Goal: Browse casually

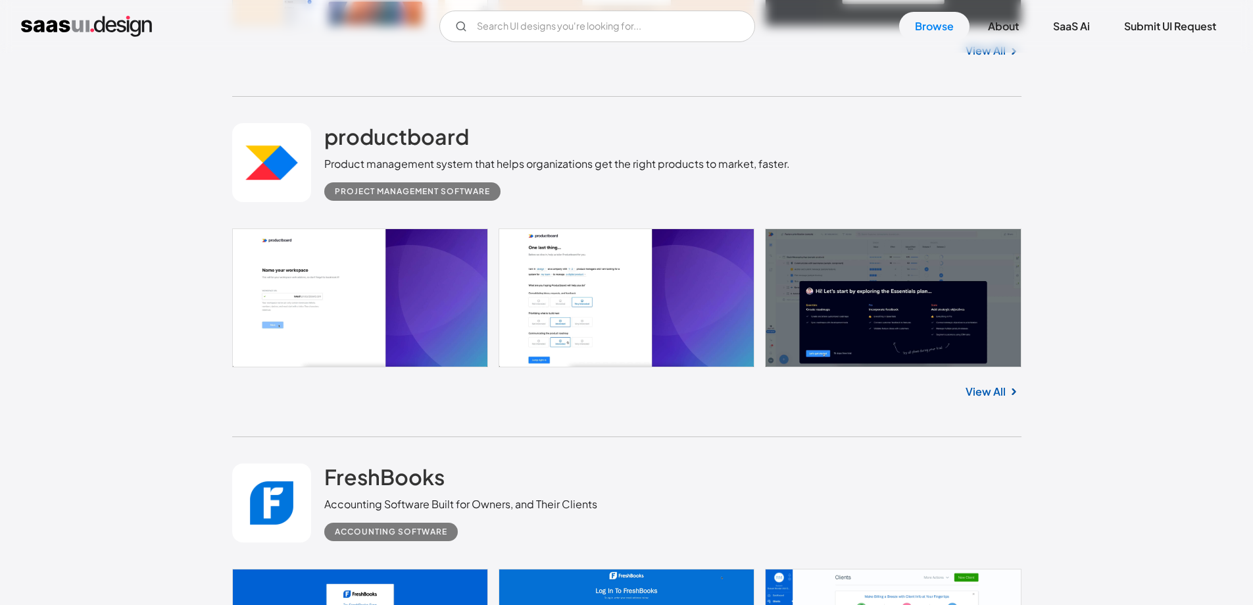
scroll to position [1842, 0]
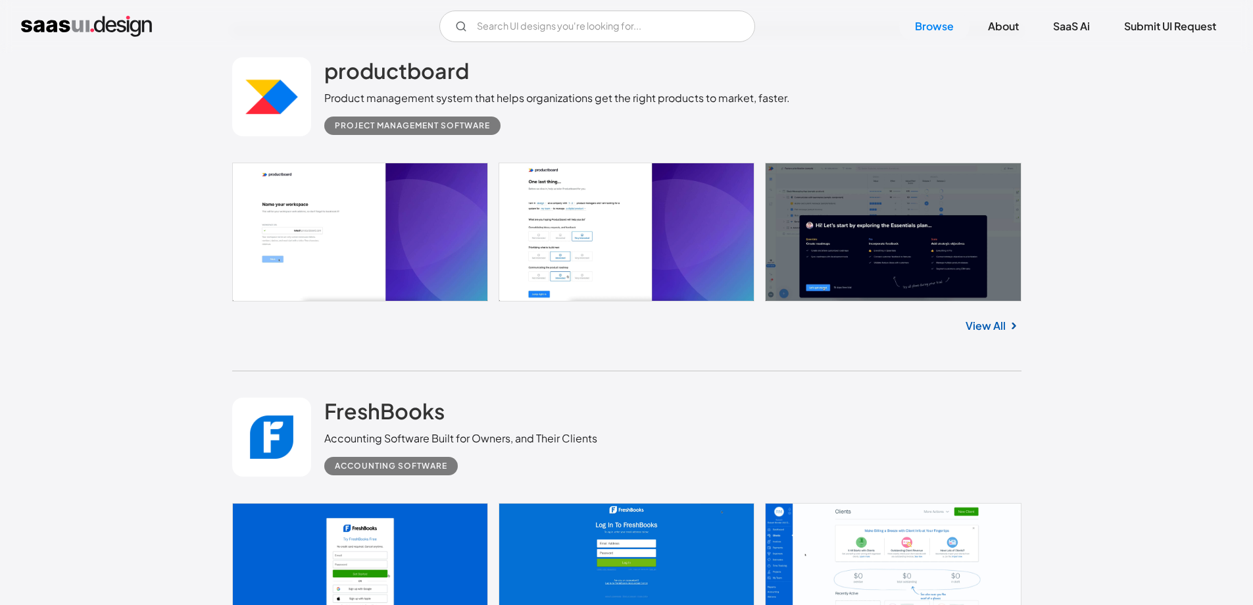
click at [939, 261] on link at bounding box center [627, 232] width 790 height 139
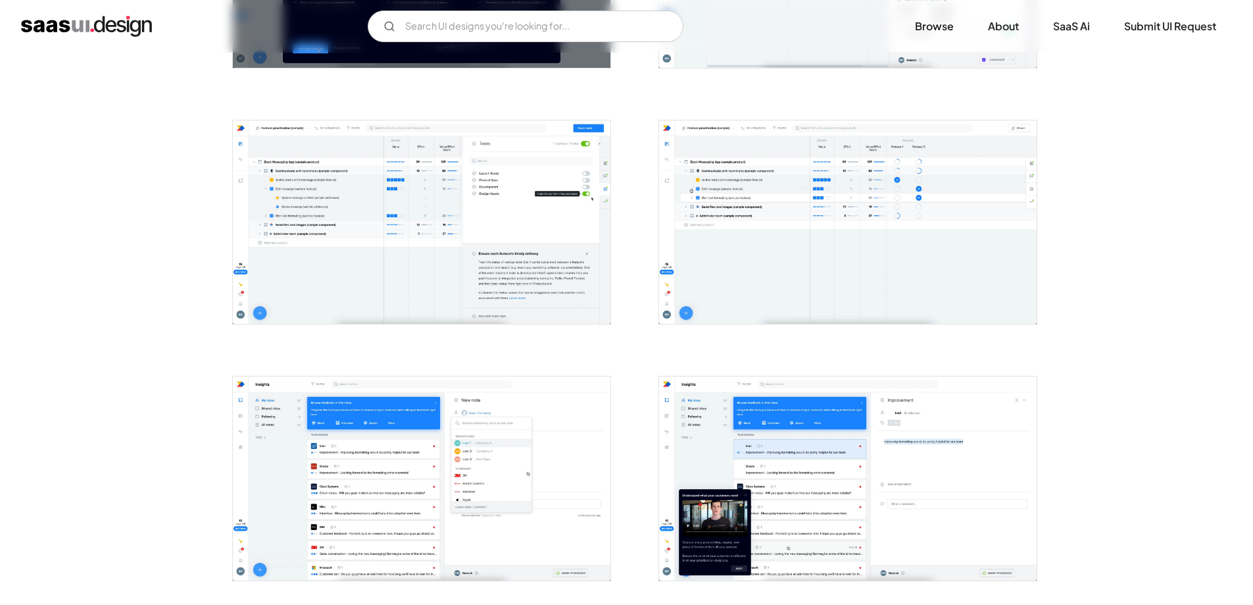
scroll to position [724, 0]
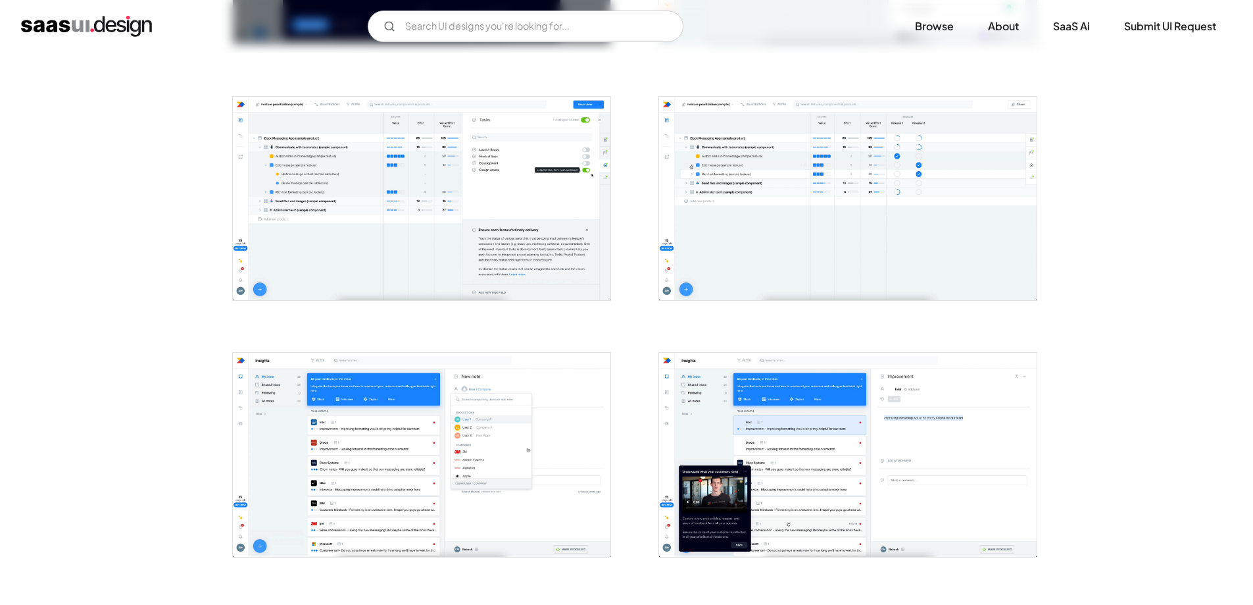
click at [399, 398] on img "open lightbox" at bounding box center [422, 454] width 378 height 203
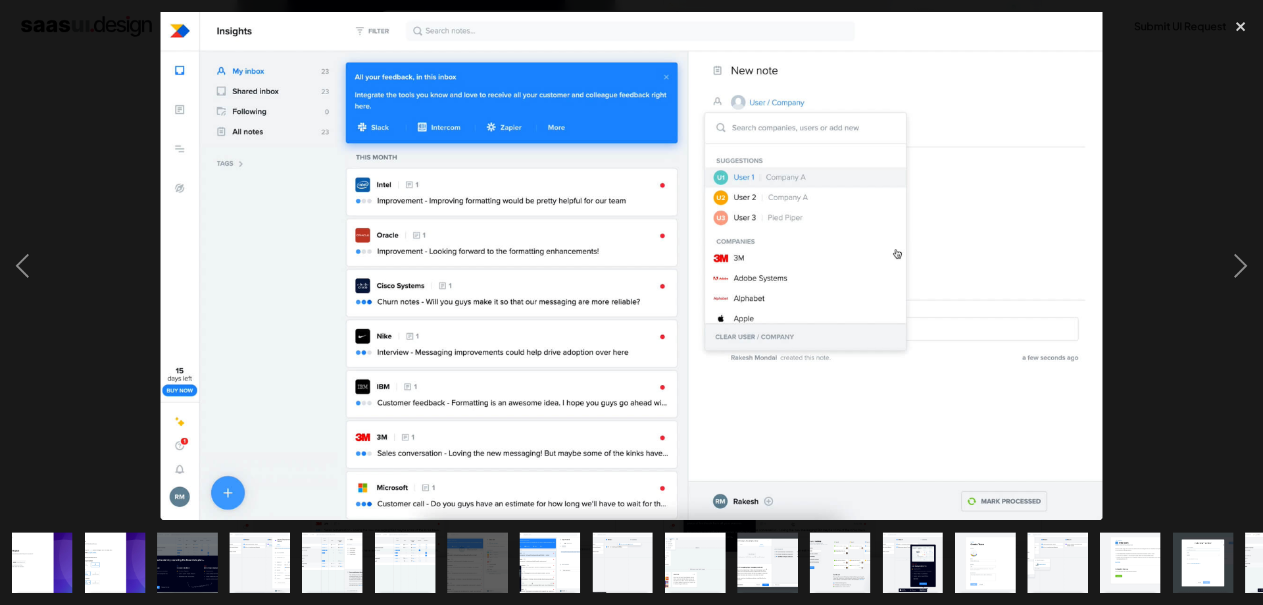
click at [531, 330] on img at bounding box center [632, 266] width 942 height 508
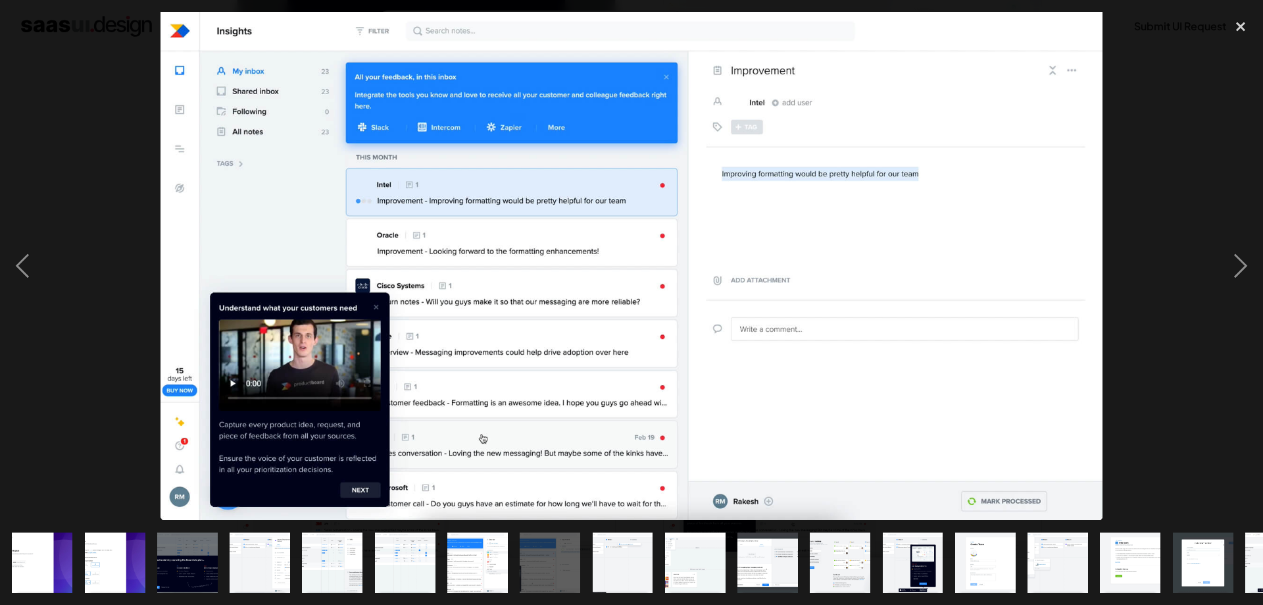
click at [1162, 295] on div at bounding box center [631, 266] width 1263 height 508
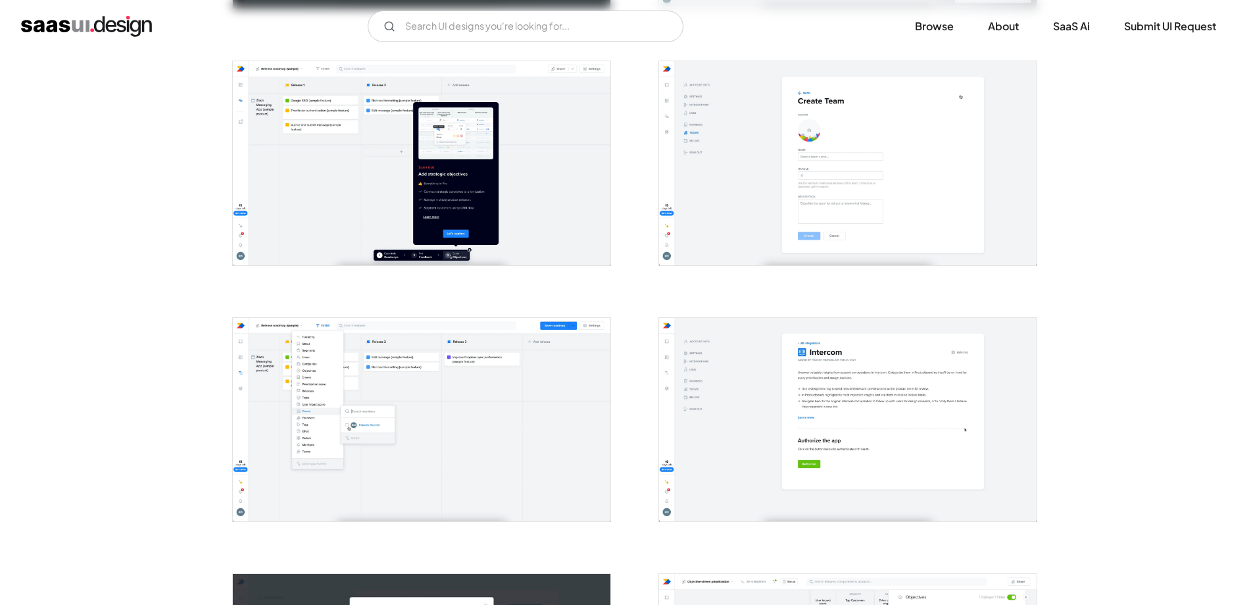
scroll to position [1788, 0]
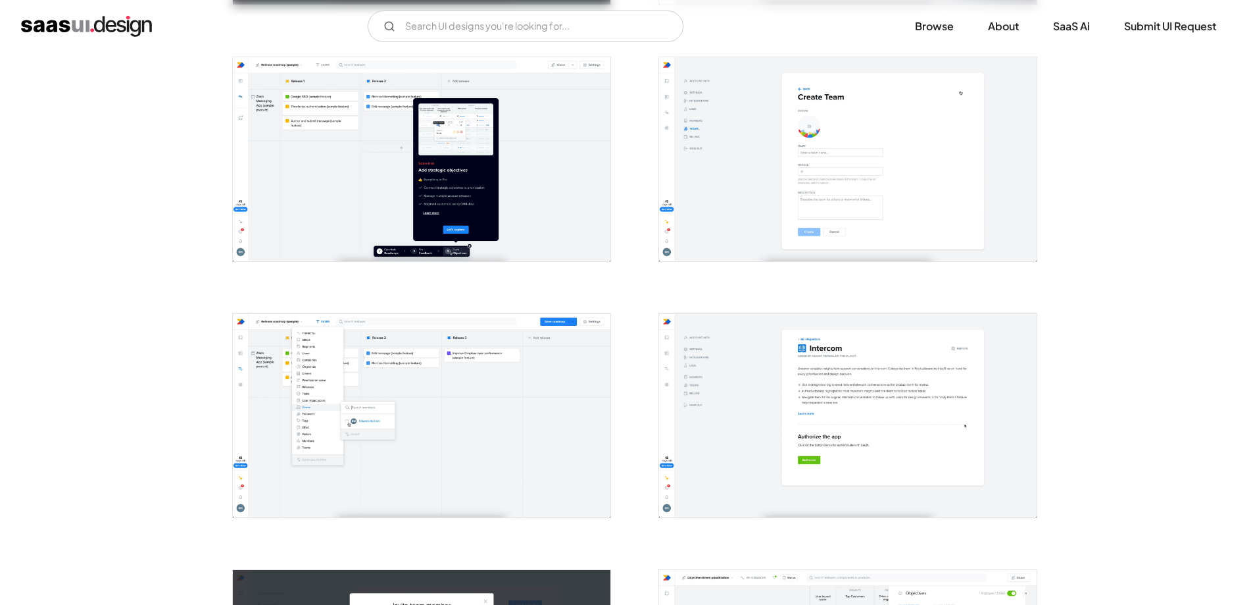
click at [877, 419] on img "open lightbox" at bounding box center [848, 415] width 378 height 203
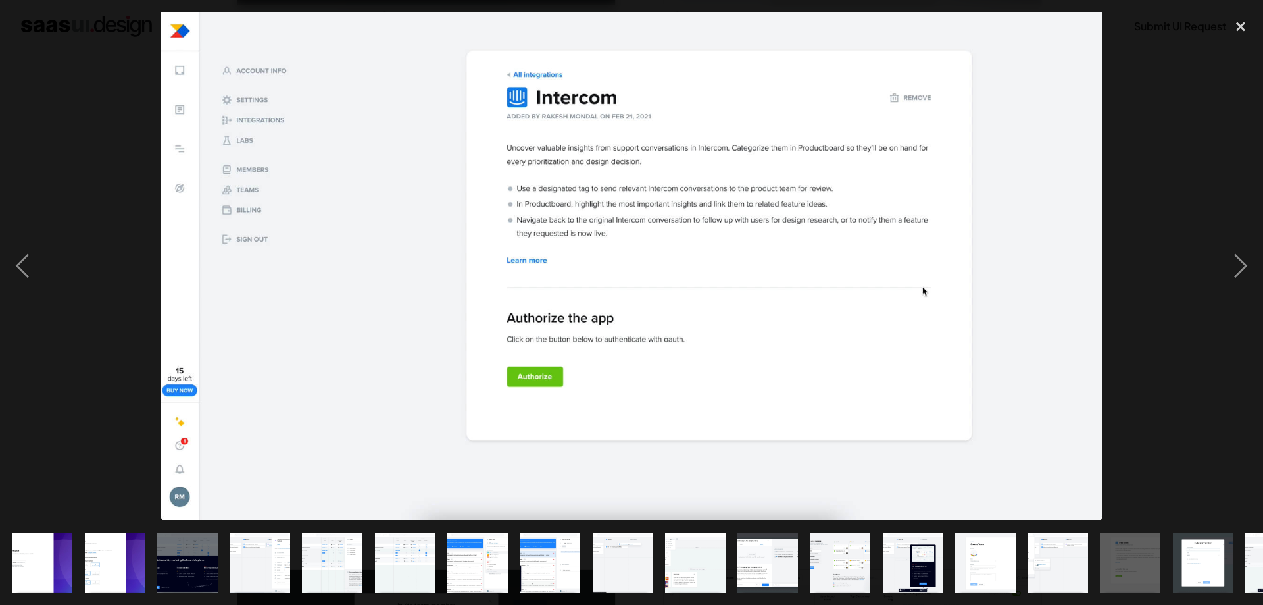
click at [959, 343] on img at bounding box center [632, 266] width 942 height 508
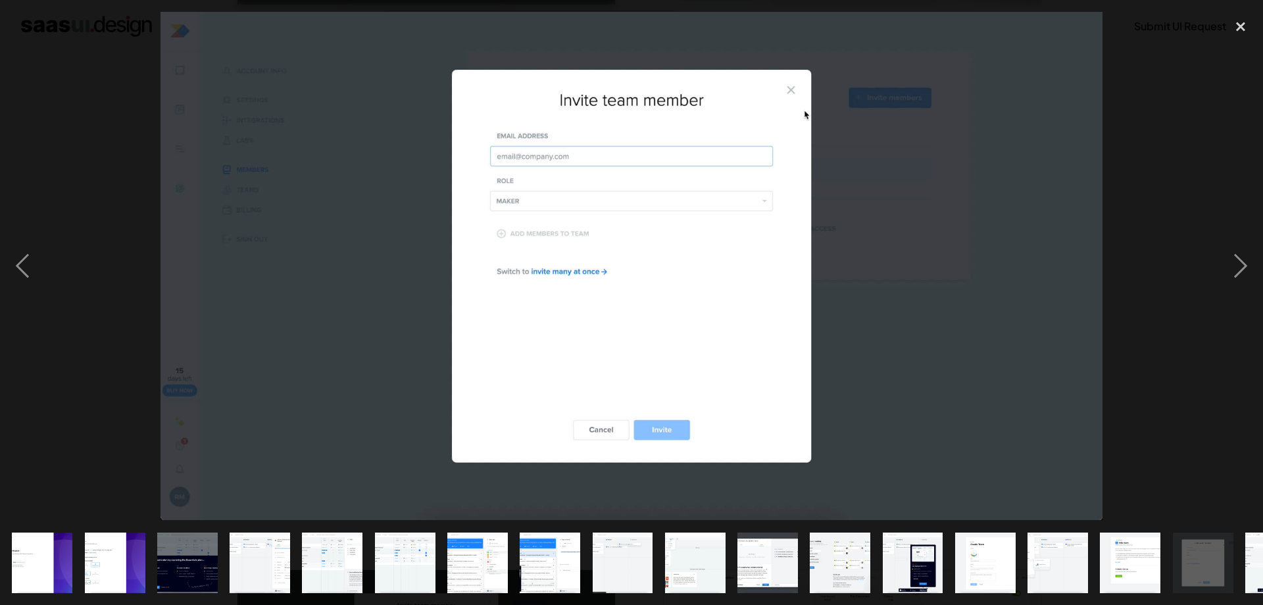
click at [1187, 185] on div at bounding box center [631, 266] width 1263 height 508
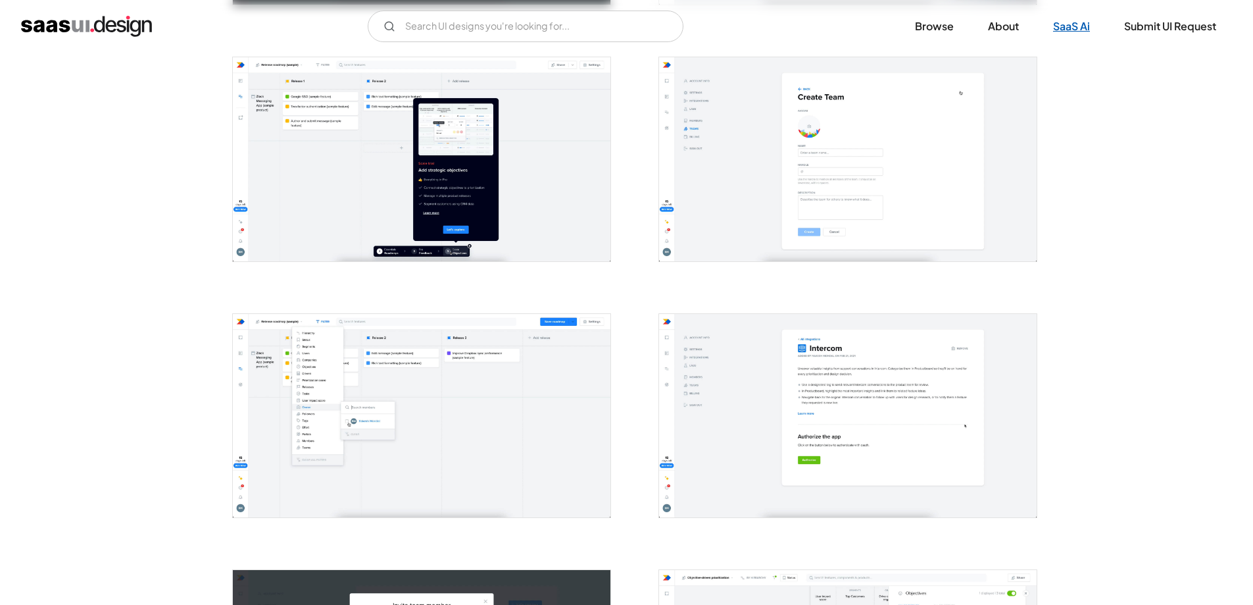
click at [1067, 30] on link "SaaS Ai" at bounding box center [1072, 26] width 68 height 29
